Goal: Find specific page/section: Find specific page/section

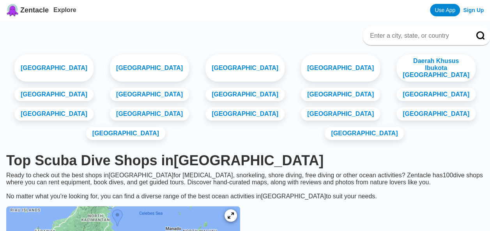
scroll to position [78, 0]
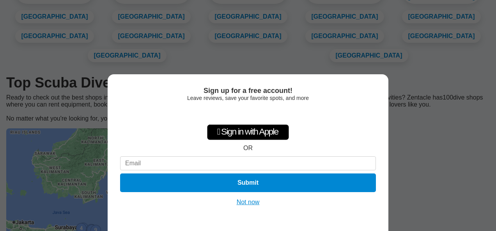
click at [252, 201] on button "Not now" at bounding box center [248, 203] width 28 height 8
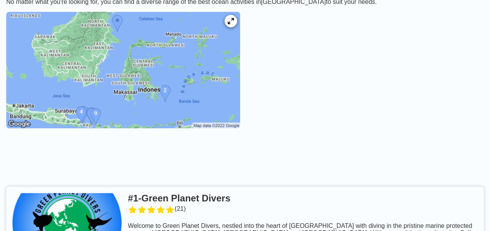
scroll to position [39, 0]
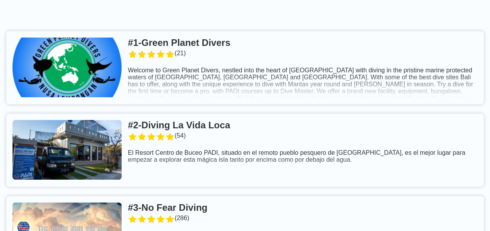
scroll to position [390, 0]
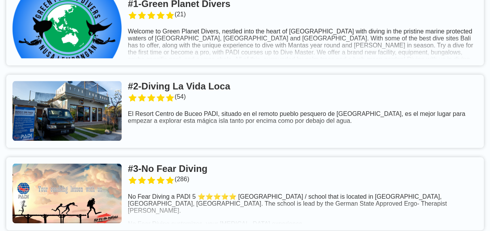
click at [223, 16] on link at bounding box center [244, 28] width 477 height 73
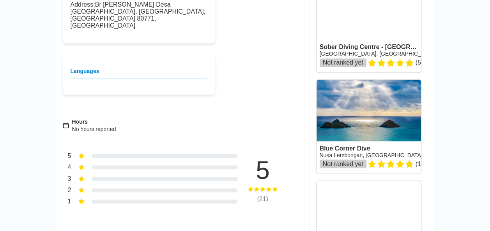
scroll to position [468, 0]
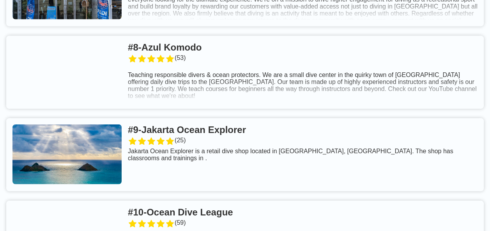
scroll to position [1247, 0]
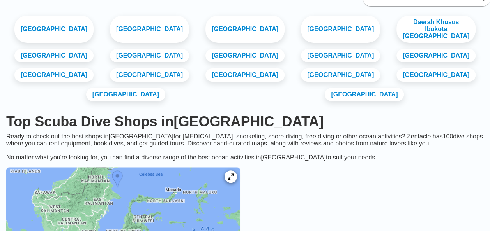
scroll to position [234, 0]
